Goal: Find specific page/section: Find specific page/section

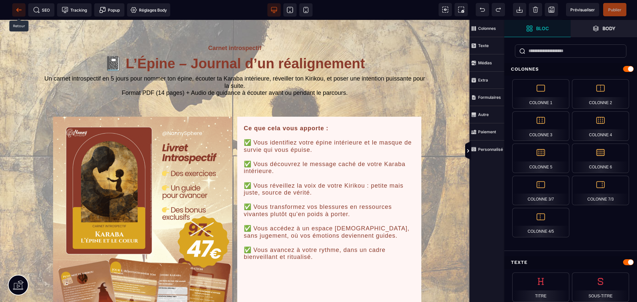
click at [15, 10] on span at bounding box center [18, 9] width 13 height 13
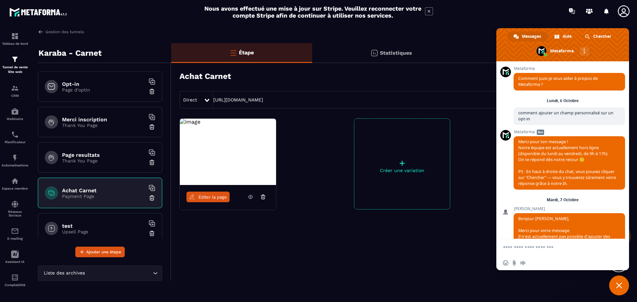
click at [617, 282] on span "Fermer le chat" at bounding box center [619, 286] width 20 height 20
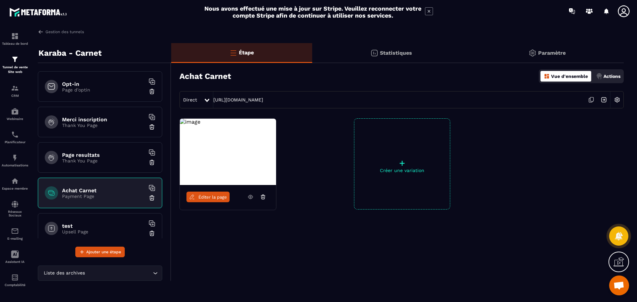
click at [554, 56] on div "Paramètre" at bounding box center [547, 53] width 154 height 20
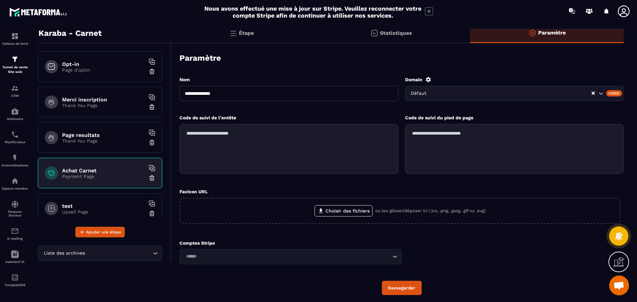
scroll to position [9, 0]
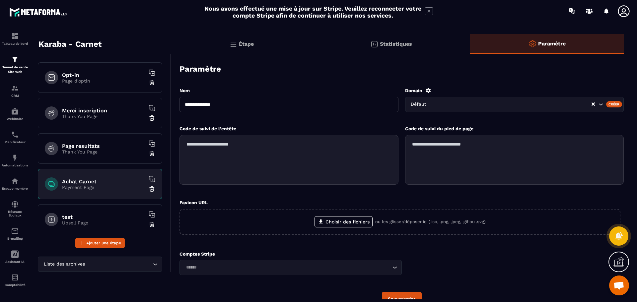
click at [100, 190] on div "Achat Carnet Payment Page" at bounding box center [100, 184] width 124 height 31
click at [250, 42] on p "Étape" at bounding box center [246, 44] width 15 height 6
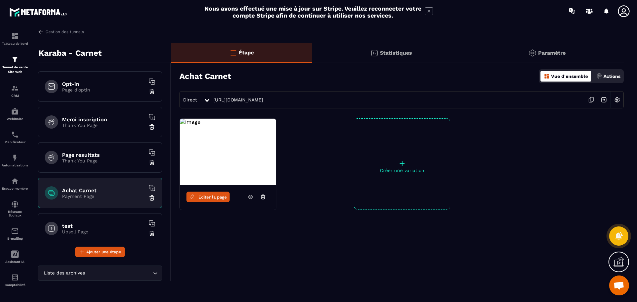
scroll to position [0, 0]
click at [199, 195] on span "Éditer la page" at bounding box center [212, 197] width 29 height 5
